Goal: Find specific page/section: Find specific page/section

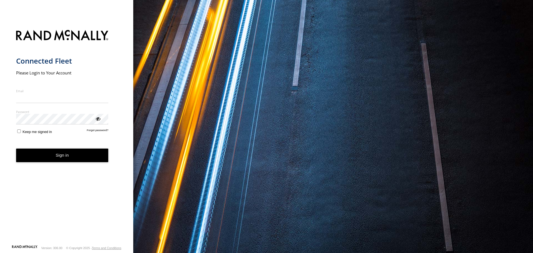
type input "**********"
click at [52, 159] on button "Sign in" at bounding box center [62, 156] width 92 height 14
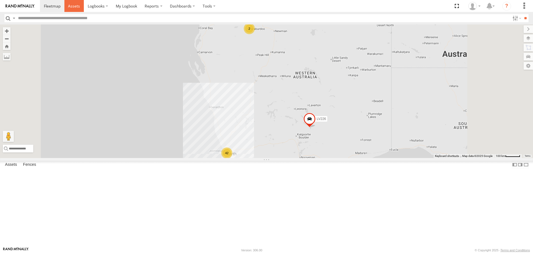
click at [76, 9] on link at bounding box center [74, 6] width 20 height 12
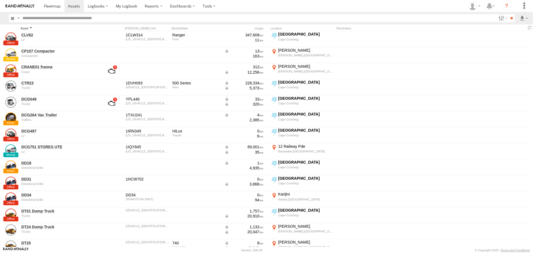
click at [27, 30] on div "Asset" at bounding box center [60, 28] width 78 height 4
